Goal: Information Seeking & Learning: Learn about a topic

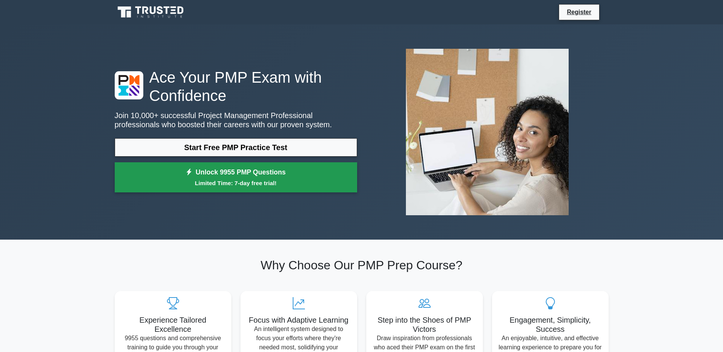
click at [237, 174] on link "Unlock 9955 PMP Questions Limited Time: 7-day free trial!" at bounding box center [236, 177] width 243 height 31
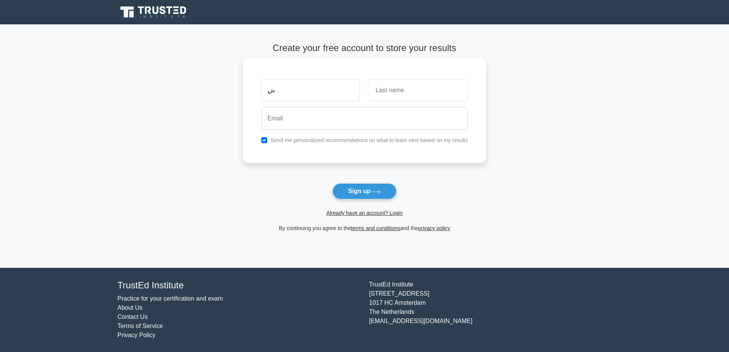
type input "ٍ"
type input "Sayed"
click at [412, 94] on input "text" at bounding box center [418, 90] width 99 height 22
drag, startPoint x: 397, startPoint y: 91, endPoint x: 354, endPoint y: 94, distance: 43.6
click at [354, 94] on div "Sayed Bayou" at bounding box center [365, 90] width 216 height 28
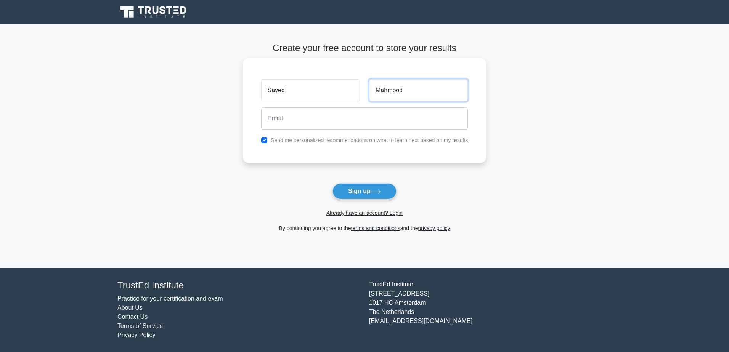
type input "Mahmood"
click at [303, 119] on input "email" at bounding box center [364, 119] width 207 height 22
type input "smsbayoumy@gmail.com"
click at [365, 194] on button "Sign up" at bounding box center [365, 191] width 64 height 16
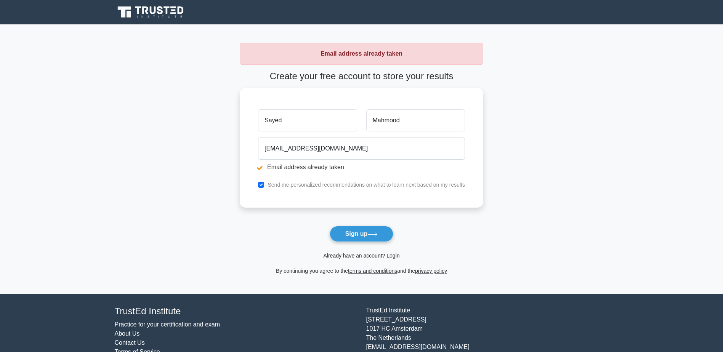
click at [368, 257] on link "Already have an account? Login" at bounding box center [361, 256] width 76 height 6
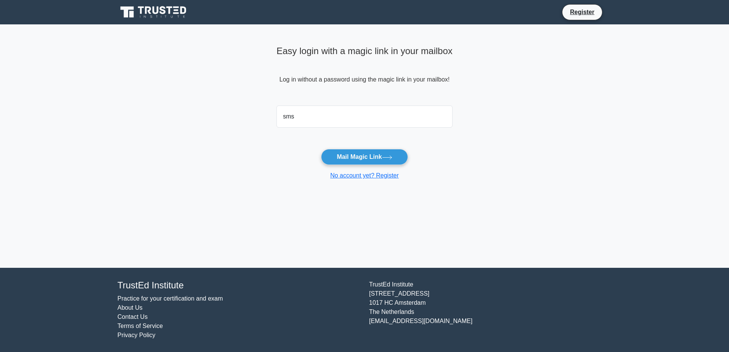
type input "[EMAIL_ADDRESS][DOMAIN_NAME]"
click at [365, 159] on button "Mail Magic Link" at bounding box center [364, 157] width 87 height 16
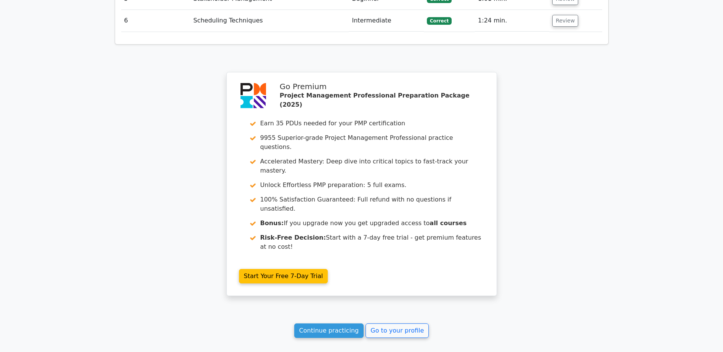
scroll to position [1163, 0]
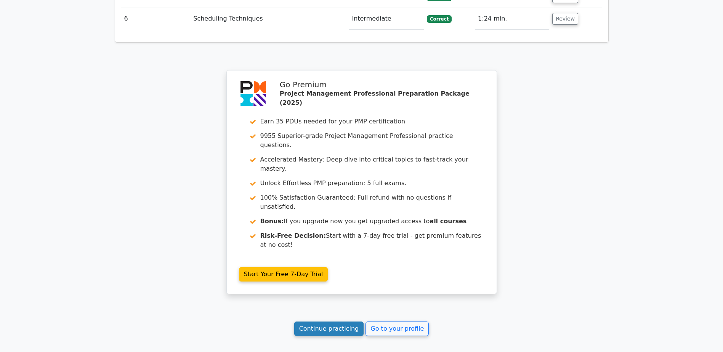
click at [338, 322] on link "Continue practicing" at bounding box center [329, 329] width 70 height 14
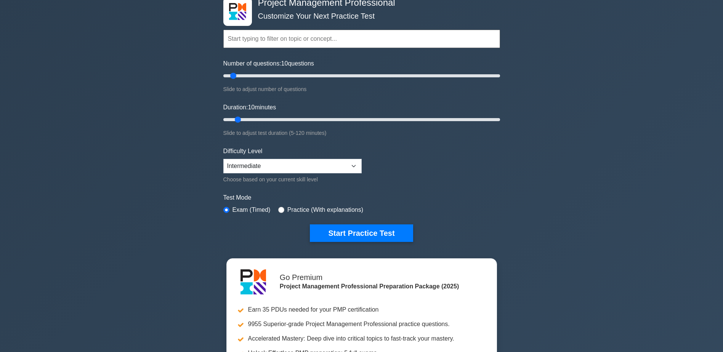
scroll to position [41, 0]
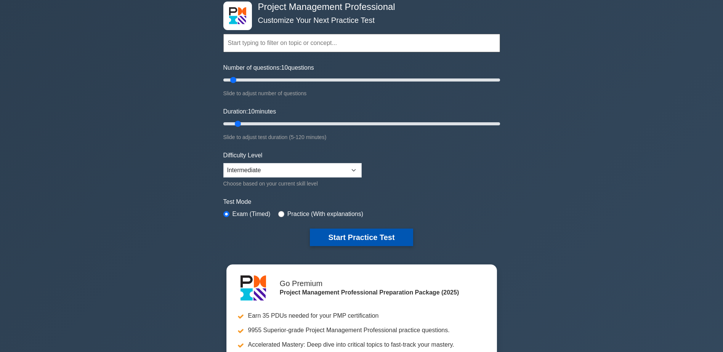
click at [363, 237] on button "Start Practice Test" at bounding box center [361, 238] width 103 height 18
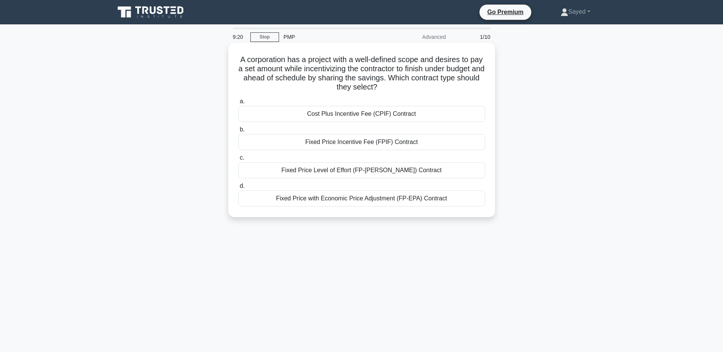
click at [363, 144] on div "Fixed Price Incentive Fee (FPIF) Contract" at bounding box center [361, 142] width 247 height 16
click at [238, 132] on input "b. Fixed Price Incentive Fee (FPIF) Contract" at bounding box center [238, 129] width 0 height 5
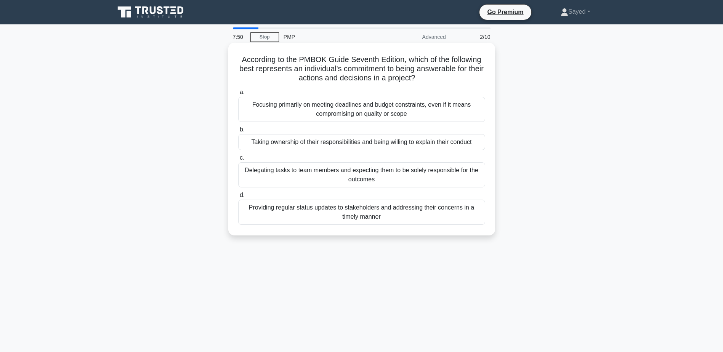
click at [363, 172] on div "Delegating tasks to team members and expecting them to be solely responsible fo…" at bounding box center [361, 174] width 247 height 25
click at [238, 161] on input "c. Delegating tasks to team members and expecting them to be solely responsible…" at bounding box center [238, 158] width 0 height 5
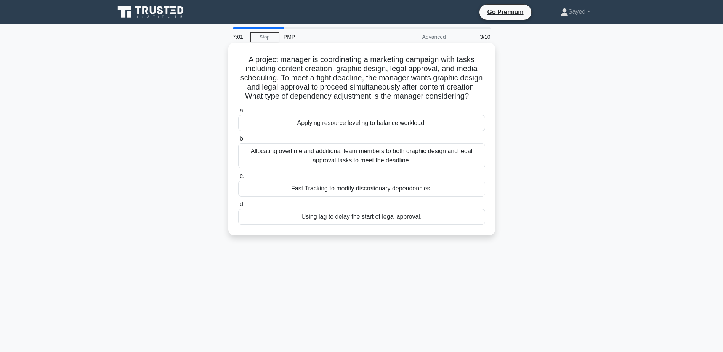
click at [350, 197] on div "Fast Tracking to modify discretionary dependencies." at bounding box center [361, 189] width 247 height 16
click at [238, 179] on input "c. Fast Tracking to modify discretionary dependencies." at bounding box center [238, 176] width 0 height 5
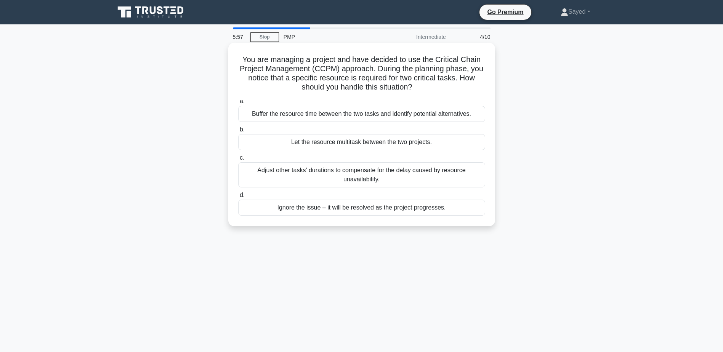
click at [358, 114] on div "Buffer the resource time between the two tasks and identify potential alternati…" at bounding box center [361, 114] width 247 height 16
click at [238, 104] on input "a. Buffer the resource time between the two tasks and identify potential altern…" at bounding box center [238, 101] width 0 height 5
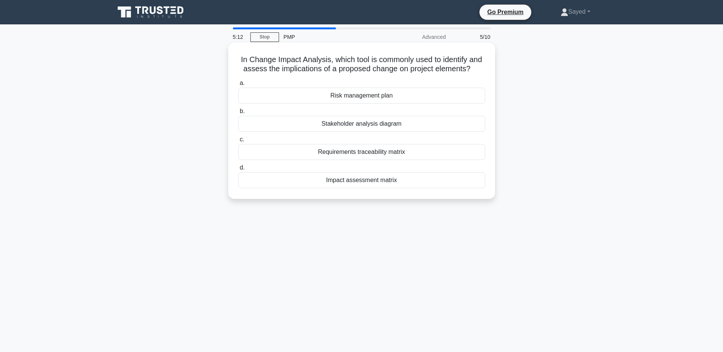
click at [360, 182] on div "Impact assessment matrix" at bounding box center [361, 180] width 247 height 16
click at [238, 170] on input "d. Impact assessment matrix" at bounding box center [238, 168] width 0 height 5
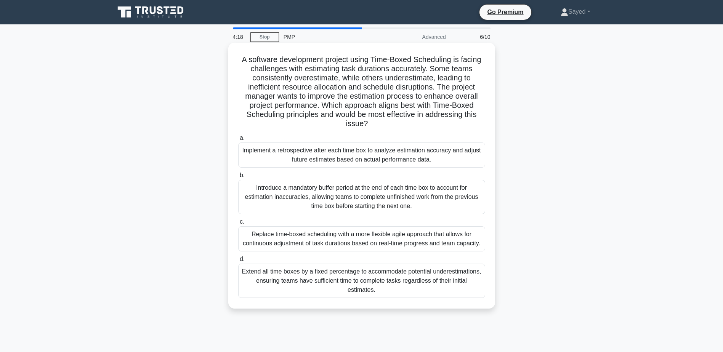
click at [354, 155] on div "Implement a retrospective after each time box to analyze estimation accuracy an…" at bounding box center [361, 155] width 247 height 25
click at [238, 141] on input "a. Implement a retrospective after each time box to analyze estimation accuracy…" at bounding box center [238, 138] width 0 height 5
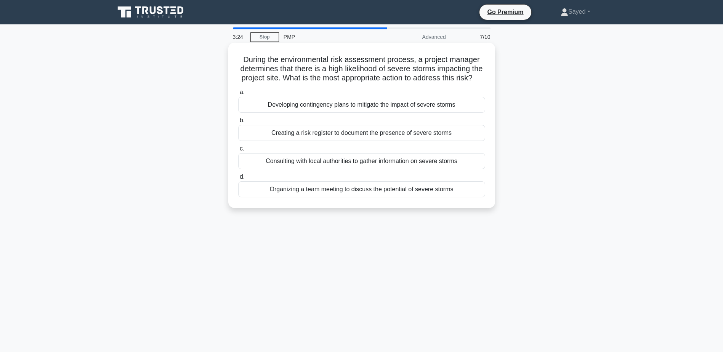
click at [357, 141] on div "Creating a risk register to document the presence of severe storms" at bounding box center [361, 133] width 247 height 16
click at [238, 123] on input "b. Creating a risk register to document the presence of severe storms" at bounding box center [238, 120] width 0 height 5
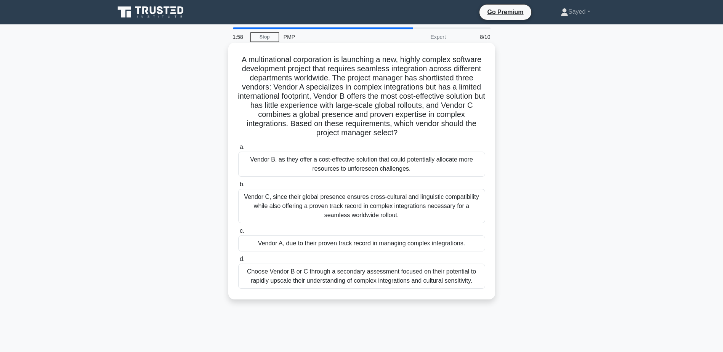
click at [399, 203] on div "Vendor C, since their global presence ensures cross-cultural and linguistic com…" at bounding box center [361, 206] width 247 height 34
click at [238, 187] on input "b. Vendor C, since their global presence ensures cross-cultural and linguistic …" at bounding box center [238, 184] width 0 height 5
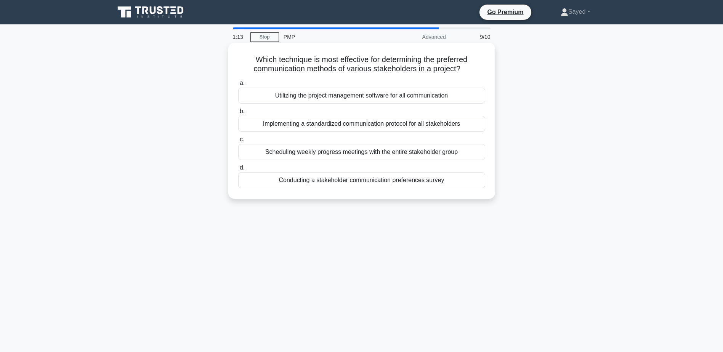
click at [362, 180] on div "Conducting a stakeholder communication preferences survey" at bounding box center [361, 180] width 247 height 16
click at [238, 170] on input "d. Conducting a stakeholder communication preferences survey" at bounding box center [238, 168] width 0 height 5
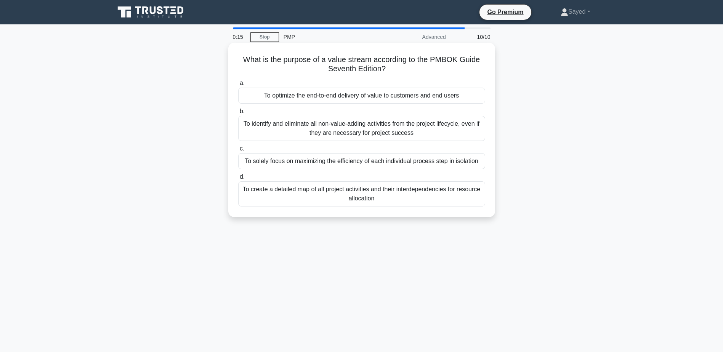
click at [358, 162] on div "To solely focus on maximizing the efficiency of each individual process step in…" at bounding box center [361, 161] width 247 height 16
click at [238, 151] on input "c. To solely focus on maximizing the efficiency of each individual process step…" at bounding box center [238, 148] width 0 height 5
